Goal: Information Seeking & Learning: Find specific fact

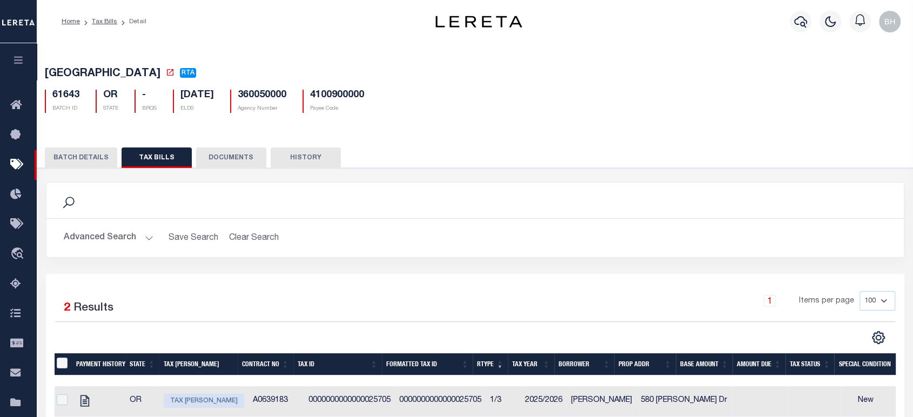
scroll to position [156, 0]
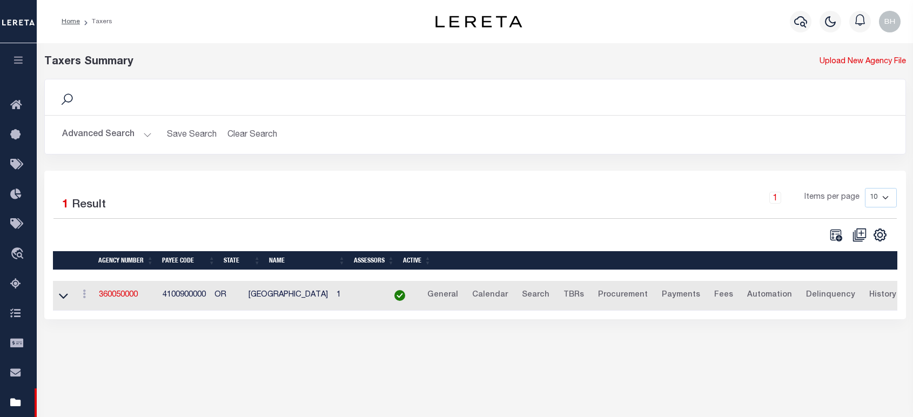
select select
click at [138, 129] on button "Advanced Search" at bounding box center [107, 134] width 90 height 21
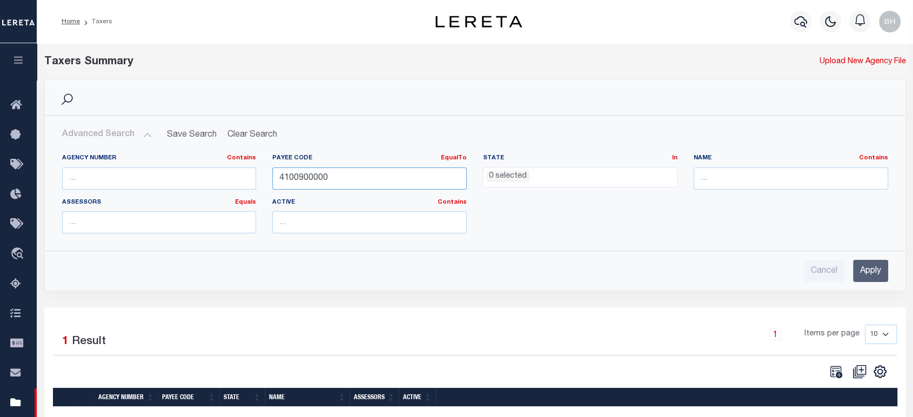
drag, startPoint x: 327, startPoint y: 179, endPoint x: 165, endPoint y: 204, distance: 163.9
click at [165, 204] on div "Agency Number Contains Contains Is Payee Code EqualTo Equals Is Not Equal To Is…" at bounding box center [475, 198] width 842 height 88
paste input "400704"
type input "4400704000"
click at [867, 272] on input "Apply" at bounding box center [870, 271] width 35 height 22
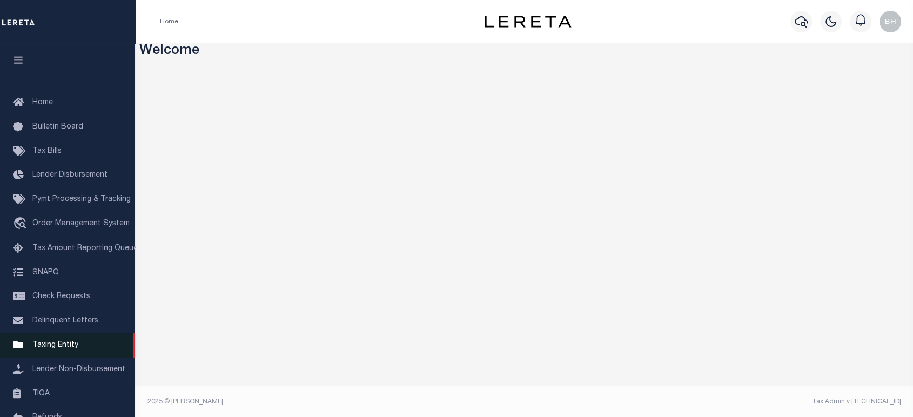
click at [59, 349] on span "Taxing Entity" at bounding box center [55, 345] width 46 height 8
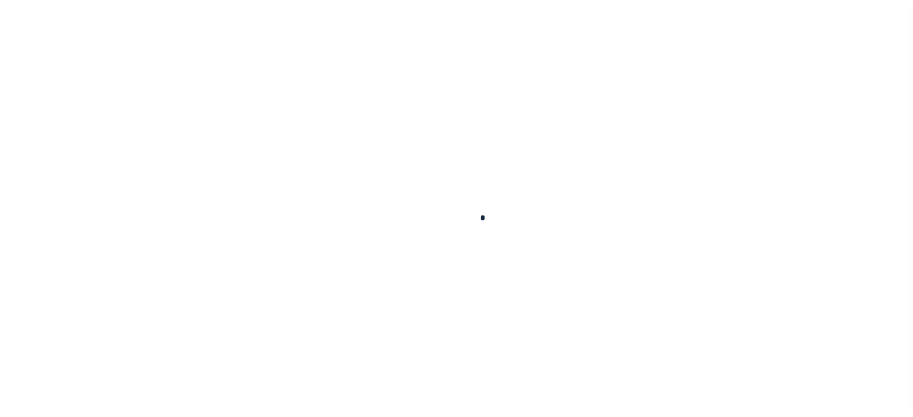
select select
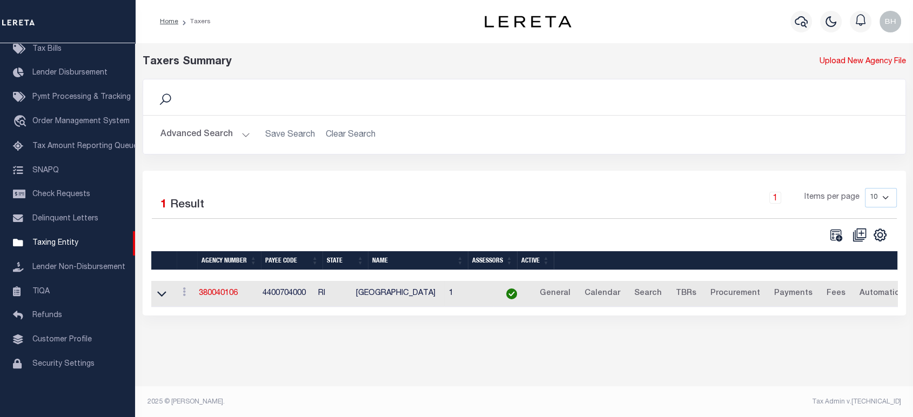
click at [226, 131] on button "Advanced Search" at bounding box center [205, 134] width 90 height 21
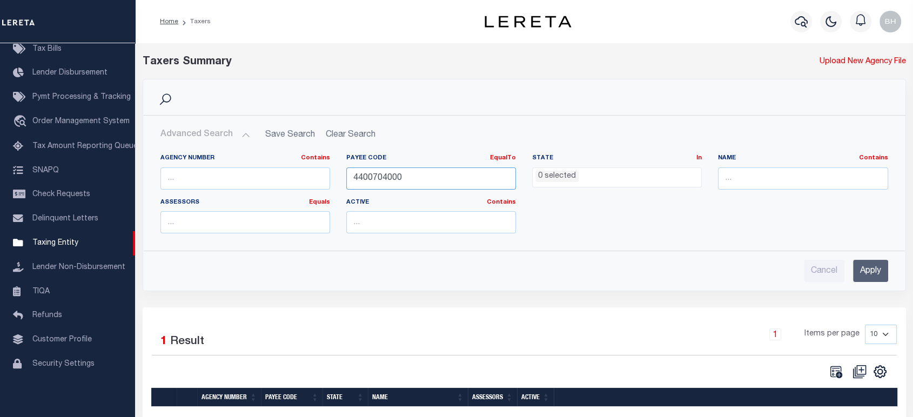
drag, startPoint x: 413, startPoint y: 173, endPoint x: 334, endPoint y: 184, distance: 79.5
click at [335, 182] on div "Agency Number Contains Contains Is Payee Code EqualTo Equals Is Not Equal To Is…" at bounding box center [524, 198] width 744 height 88
click at [857, 267] on input "Apply" at bounding box center [870, 271] width 35 height 22
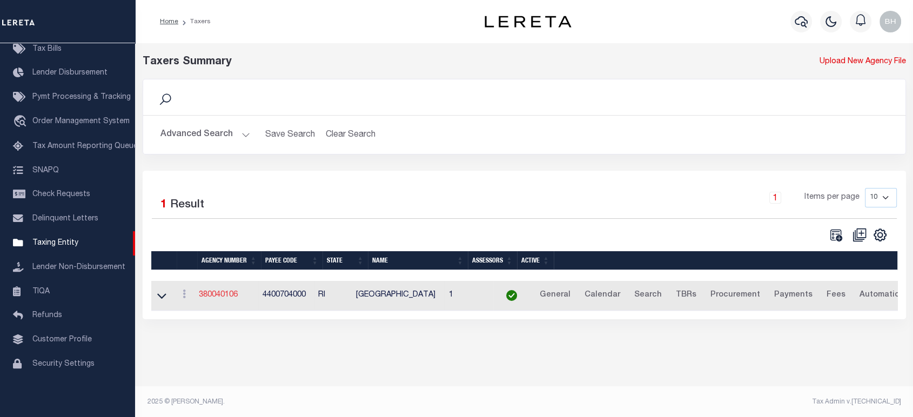
click at [222, 296] on link "380040106" at bounding box center [218, 295] width 39 height 8
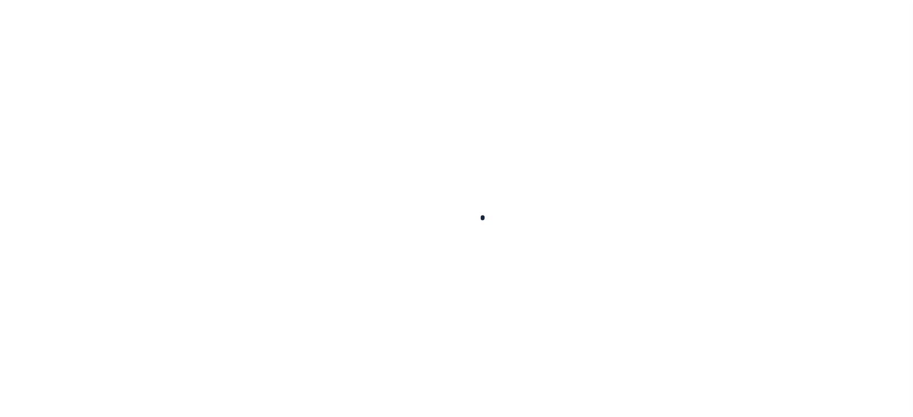
select select
checkbox input "false"
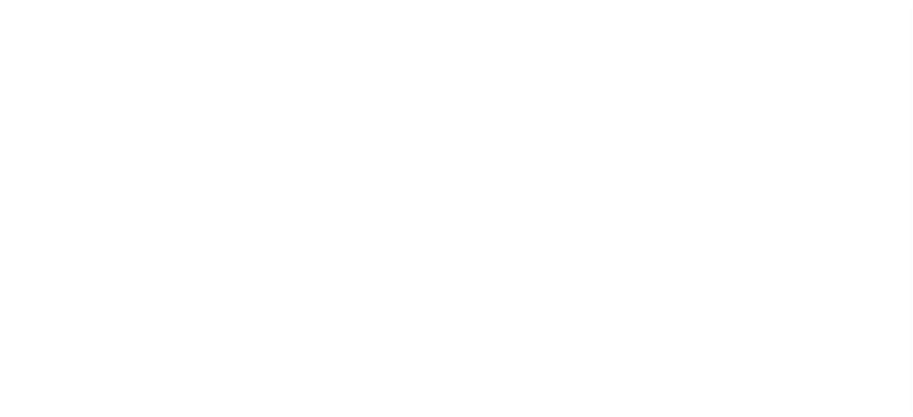
checkbox input "false"
type input "4400704000"
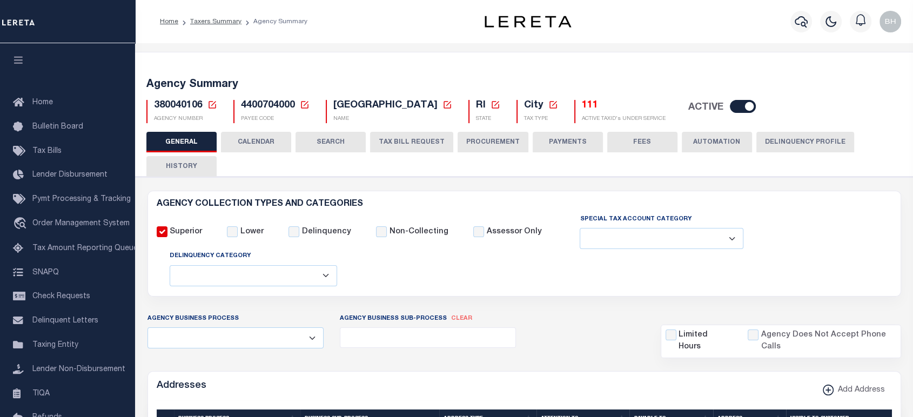
click at [268, 139] on button "CALENDAR" at bounding box center [256, 142] width 70 height 21
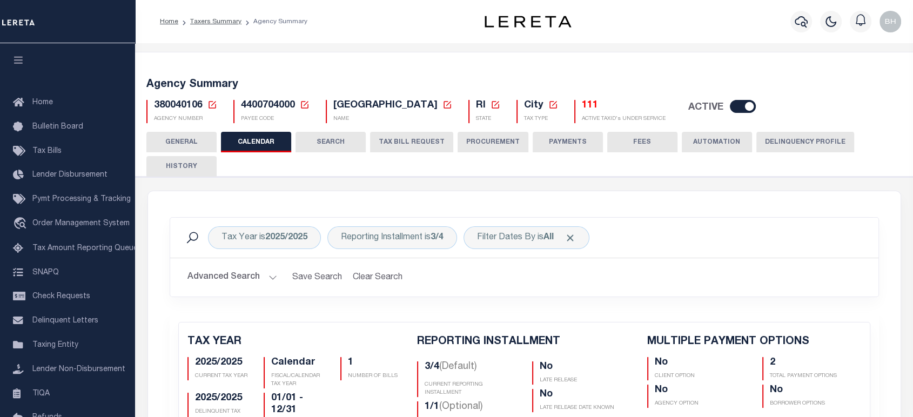
checkbox input "false"
type input "2"
drag, startPoint x: 220, startPoint y: 19, endPoint x: 225, endPoint y: 25, distance: 7.7
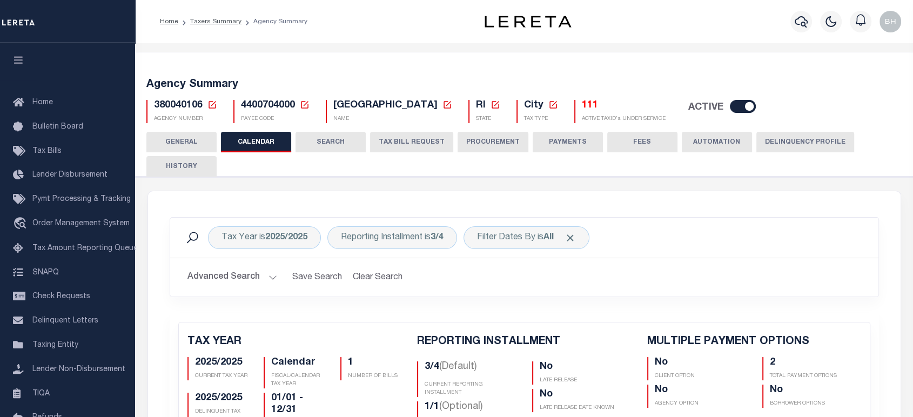
click at [220, 19] on link "Taxers Summary" at bounding box center [215, 21] width 51 height 6
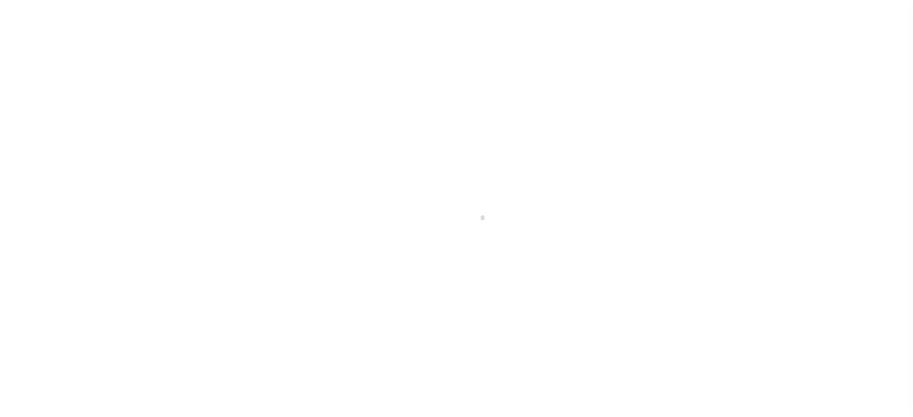
select select
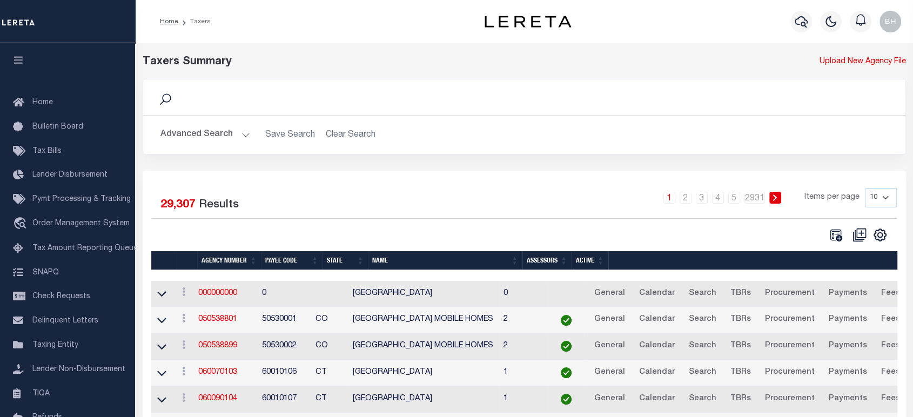
click at [235, 136] on button "Advanced Search" at bounding box center [205, 134] width 90 height 21
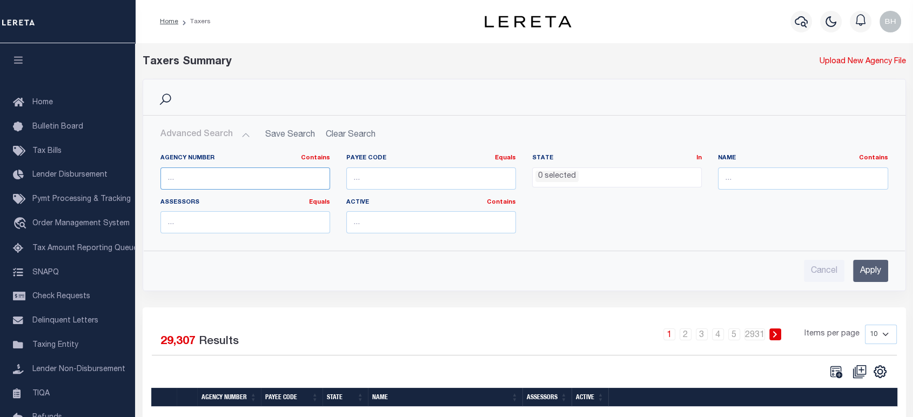
drag, startPoint x: 201, startPoint y: 175, endPoint x: 192, endPoint y: 193, distance: 19.8
click at [201, 175] on input "text" at bounding box center [245, 178] width 170 height 22
paste input "360050000"
type input "360050000"
click at [869, 274] on input "Apply" at bounding box center [870, 271] width 35 height 22
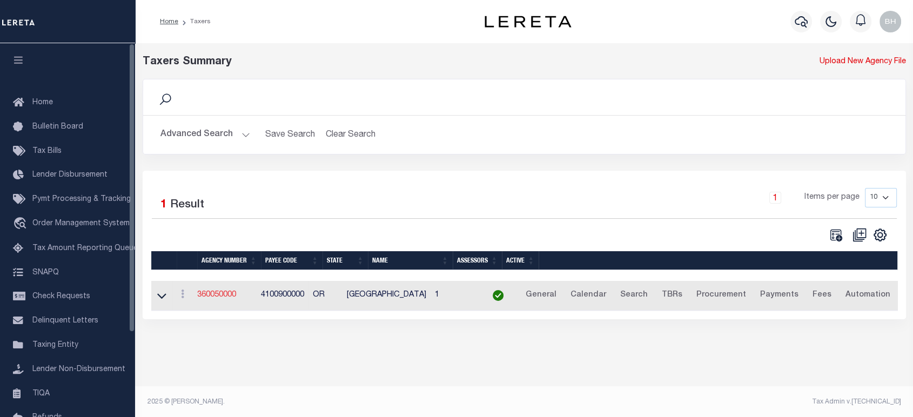
click at [211, 293] on link "360050000" at bounding box center [216, 295] width 39 height 8
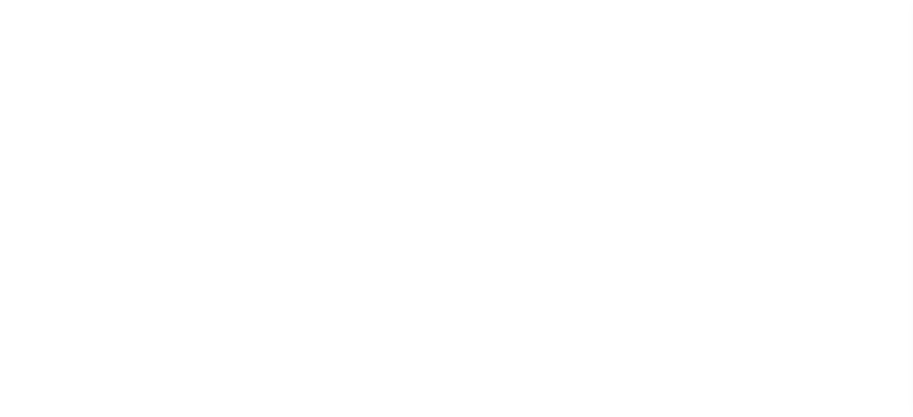
select select
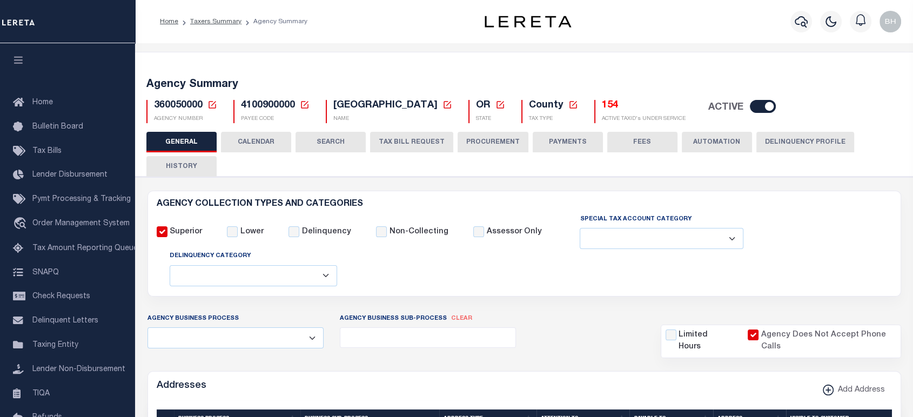
click at [258, 144] on button "CALENDAR" at bounding box center [256, 142] width 70 height 21
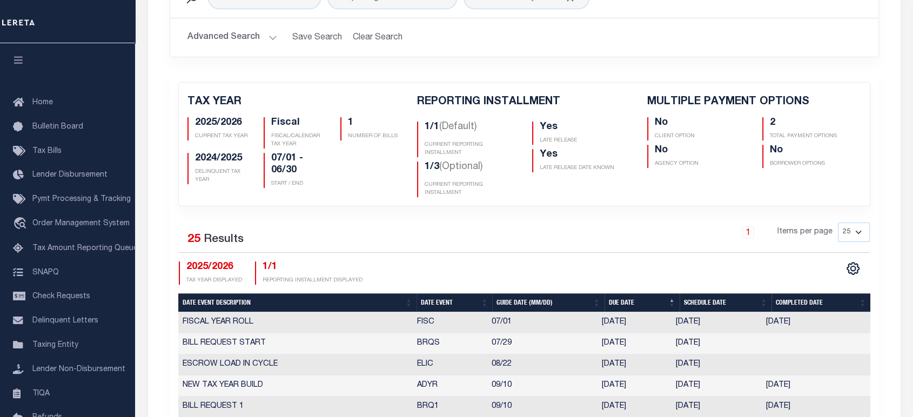
checkbox input "false"
type input "2"
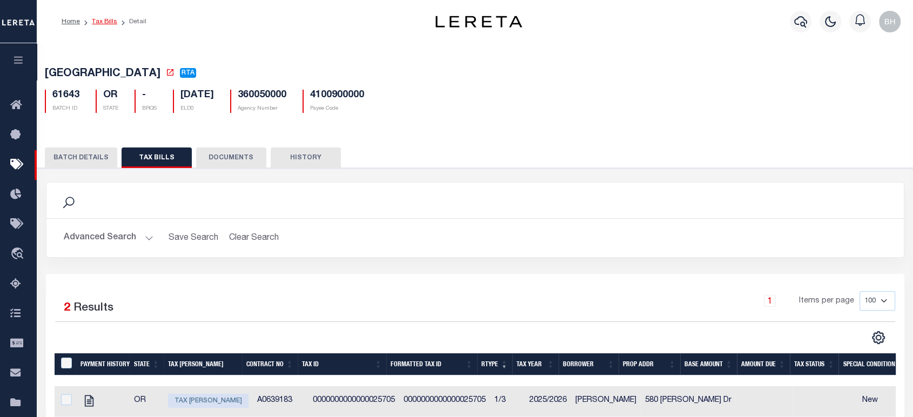
click at [109, 22] on link "Tax Bills" at bounding box center [104, 21] width 25 height 6
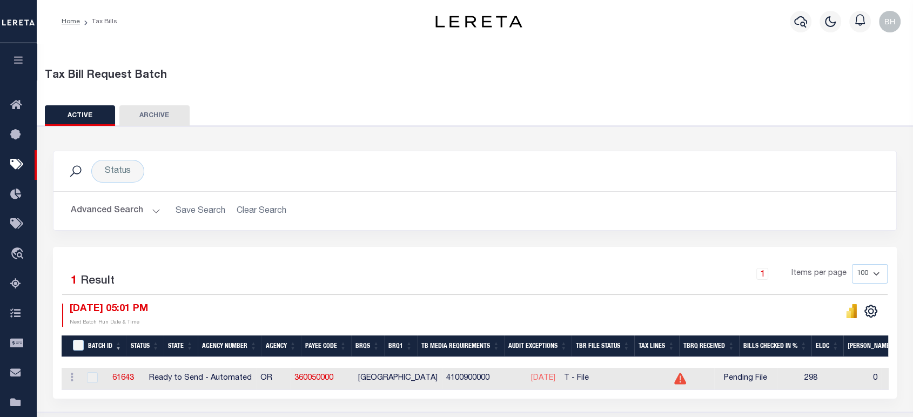
scroll to position [120, 0]
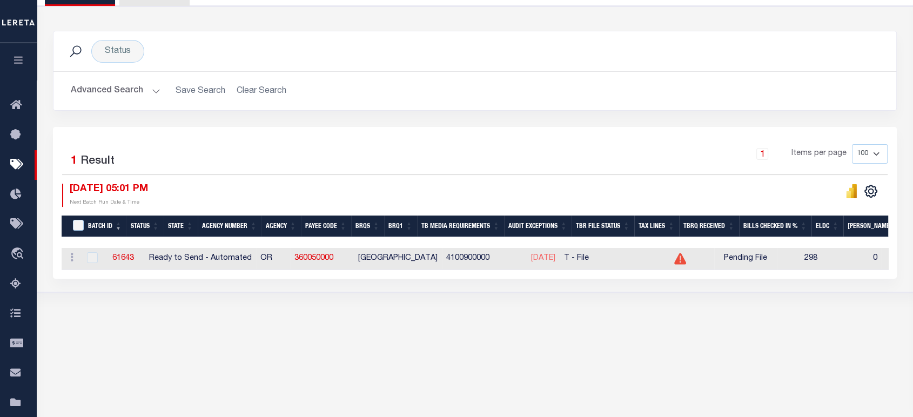
drag, startPoint x: 438, startPoint y: 276, endPoint x: 538, endPoint y: 278, distance: 99.9
click at [538, 278] on div "Selected 1 Result 1 Items per page 100 200 500 1000 10/02/2025 05:01 PM" at bounding box center [474, 203] width 843 height 152
click at [120, 258] on link "61643" at bounding box center [123, 258] width 22 height 8
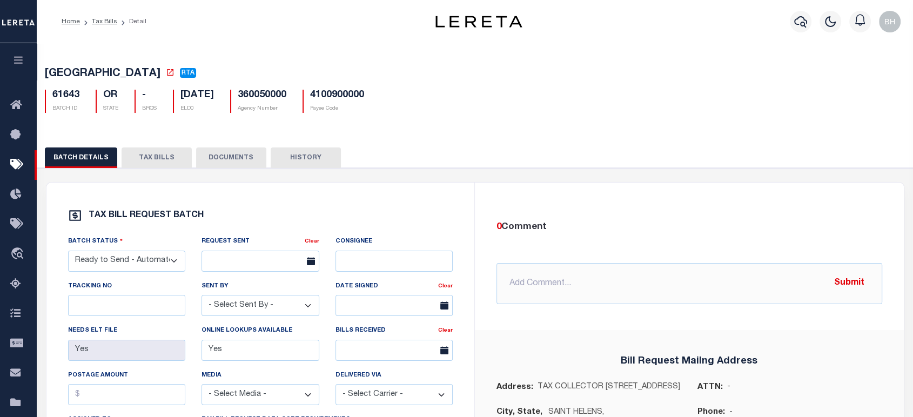
click at [151, 156] on button "TAX BILLS" at bounding box center [156, 157] width 70 height 21
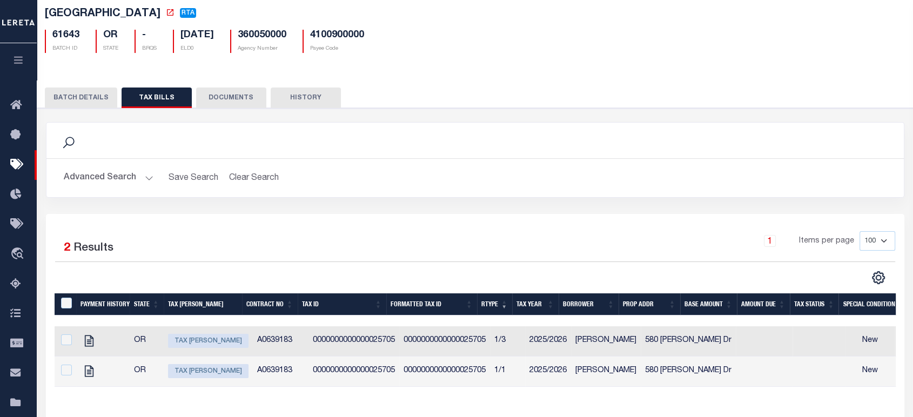
scroll to position [156, 0]
